Goal: Task Accomplishment & Management: Use online tool/utility

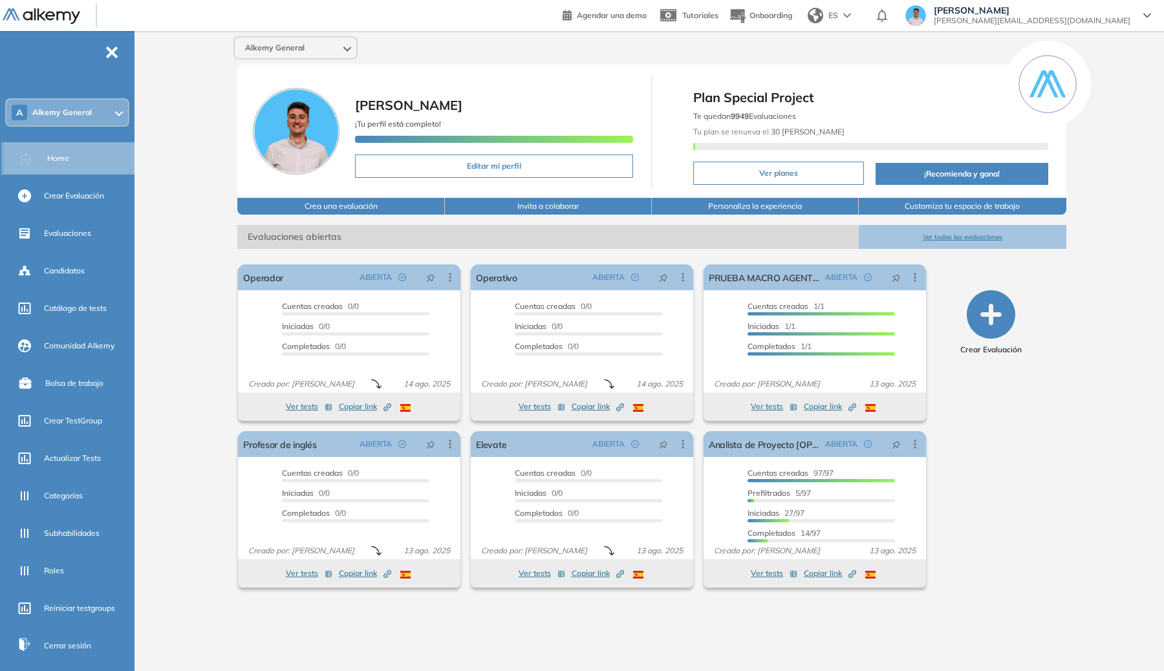
click at [39, 153] on div "Home" at bounding box center [70, 158] width 133 height 32
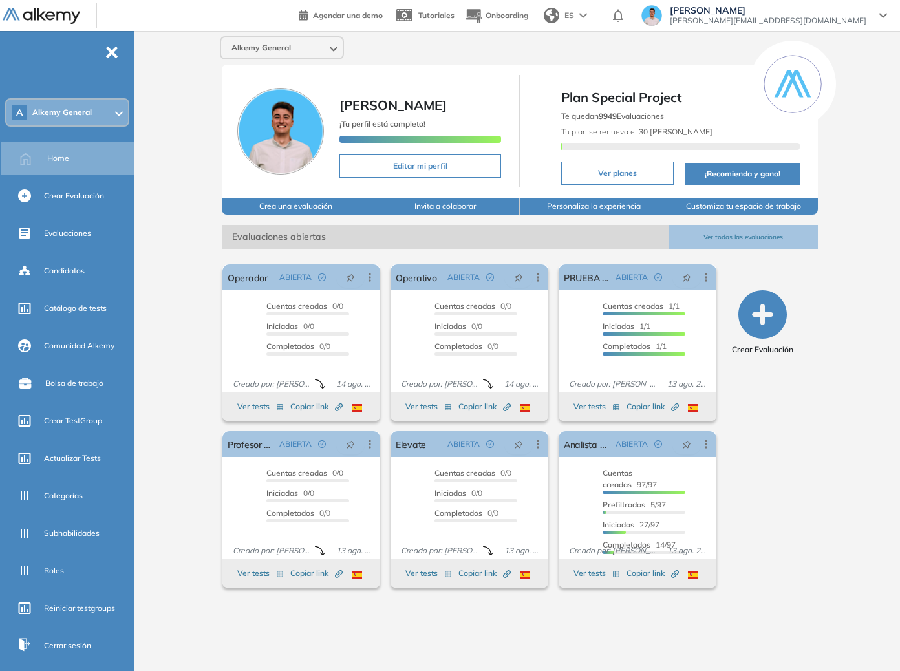
click at [79, 589] on ul "A Alkemy General Home Crear Evaluación Evaluaciones Candidatos Catálogo de test…" at bounding box center [67, 357] width 135 height 611
click at [74, 613] on span "Reiniciar testgroups" at bounding box center [79, 609] width 71 height 12
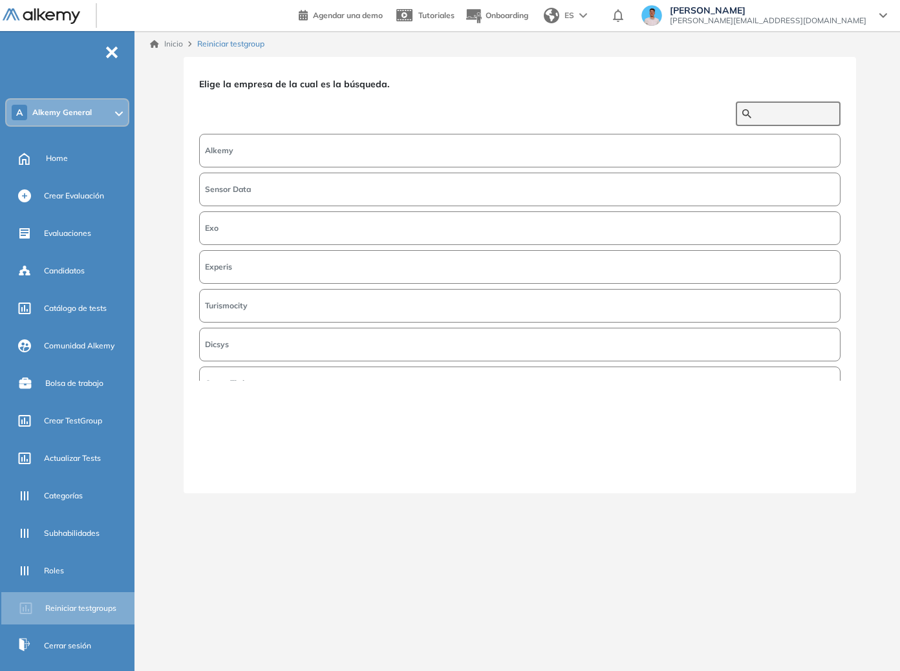
click at [757, 114] on input "text" at bounding box center [796, 114] width 78 height 12
type input "****"
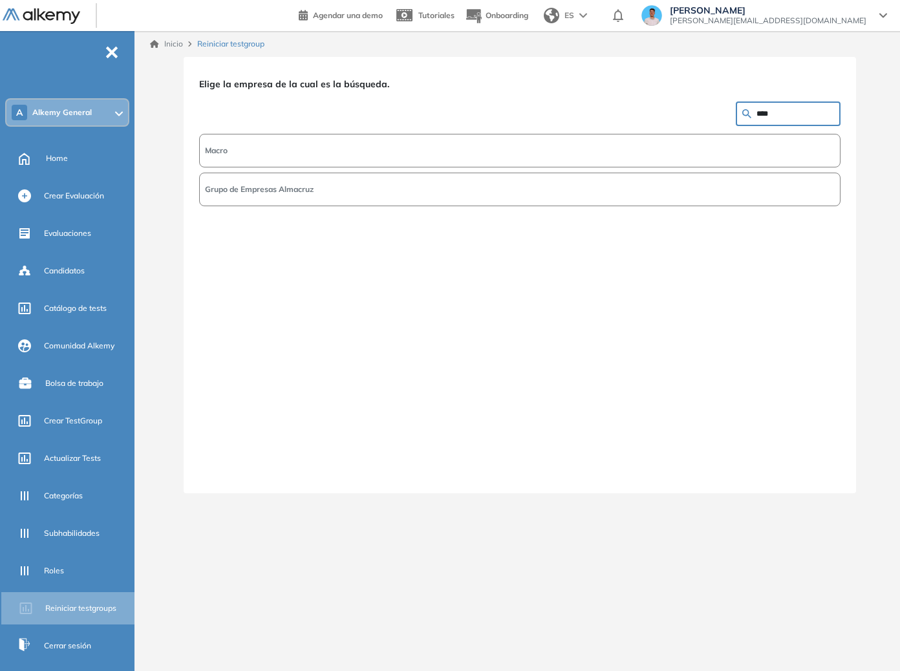
click at [709, 142] on button "Macro" at bounding box center [520, 151] width 642 height 34
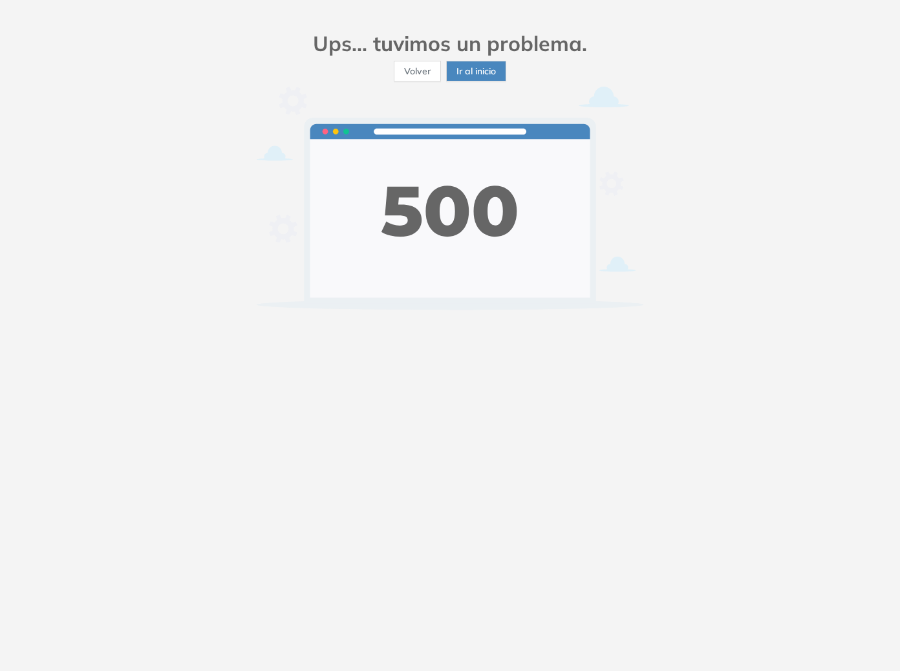
click at [898, 267] on div "Ups... tuvimos un problema. Volver Ir al inicio" at bounding box center [450, 335] width 900 height 671
